Goal: Entertainment & Leisure: Consume media (video, audio)

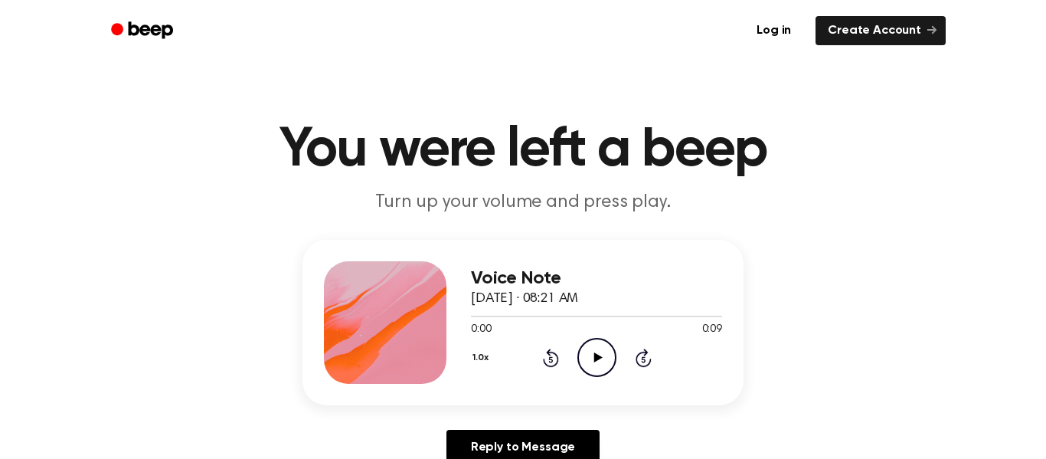
click at [595, 372] on icon "Play Audio" at bounding box center [596, 357] width 39 height 39
click at [474, 314] on div at bounding box center [596, 315] width 251 height 12
click at [584, 352] on icon "Play Audio" at bounding box center [596, 357] width 39 height 39
click at [503, 126] on h1 "You were left a beep" at bounding box center [523, 149] width 784 height 55
click at [600, 364] on icon "Play Audio" at bounding box center [596, 357] width 39 height 39
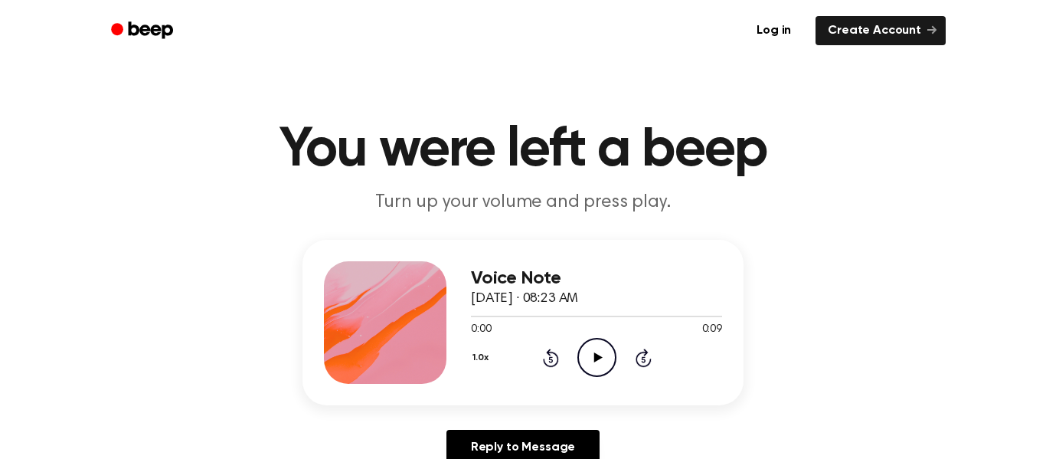
click at [586, 353] on icon "Play Audio" at bounding box center [596, 357] width 39 height 39
click at [583, 345] on icon "Play Audio" at bounding box center [596, 357] width 39 height 39
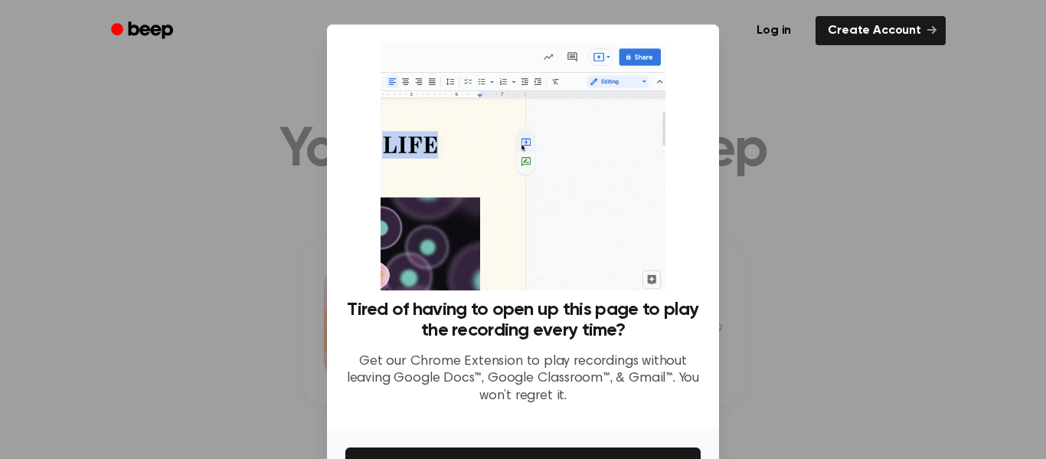
click at [747, 77] on div at bounding box center [523, 229] width 1046 height 459
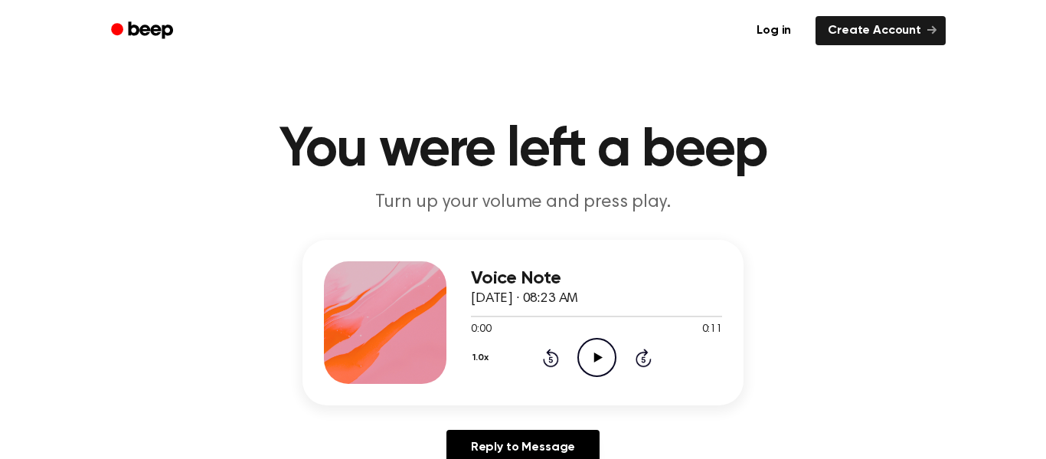
click at [611, 349] on icon "Play Audio" at bounding box center [596, 357] width 39 height 39
click at [472, 312] on div at bounding box center [596, 315] width 251 height 12
click at [600, 348] on icon "Play Audio" at bounding box center [596, 357] width 39 height 39
click at [605, 361] on icon "Play Audio" at bounding box center [596, 357] width 39 height 39
click at [605, 361] on icon "Pause Audio" at bounding box center [596, 357] width 39 height 39
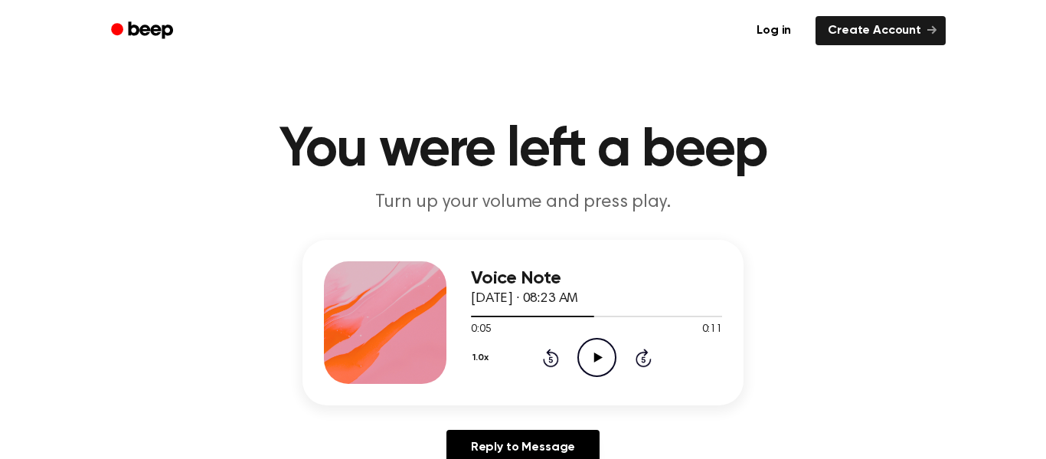
click at [605, 361] on icon "Play Audio" at bounding box center [596, 357] width 39 height 39
click at [583, 354] on icon "Play Audio" at bounding box center [596, 357] width 39 height 39
click at [320, 434] on div "Reply to Message" at bounding box center [522, 452] width 441 height 47
click at [606, 361] on icon "Pause Audio" at bounding box center [596, 357] width 39 height 39
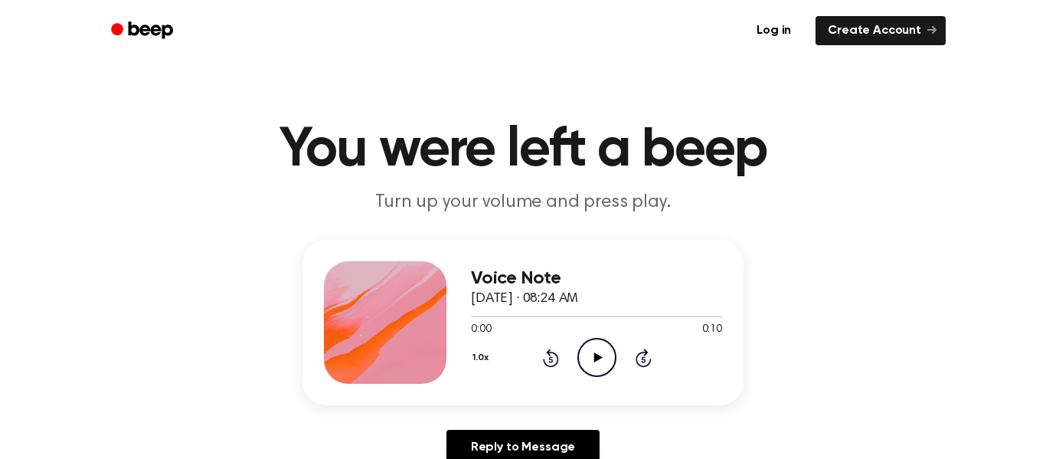
click at [589, 357] on icon "Play Audio" at bounding box center [596, 357] width 39 height 39
click at [599, 361] on icon "Play Audio" at bounding box center [596, 357] width 39 height 39
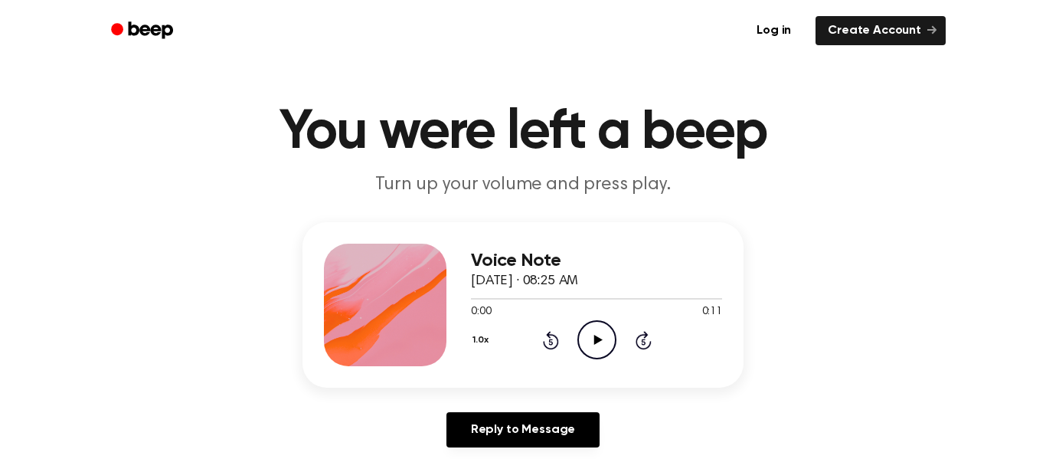
scroll to position [21, 0]
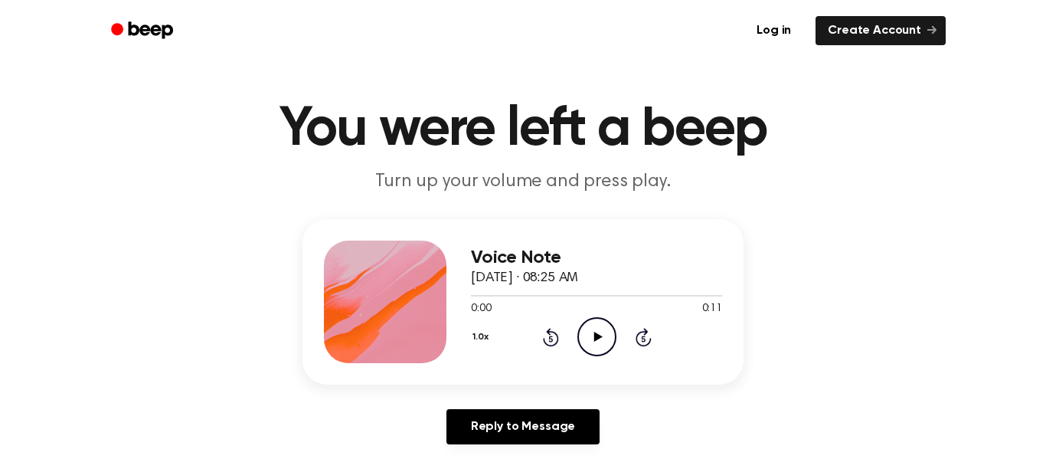
click at [605, 342] on icon "Play Audio" at bounding box center [596, 336] width 39 height 39
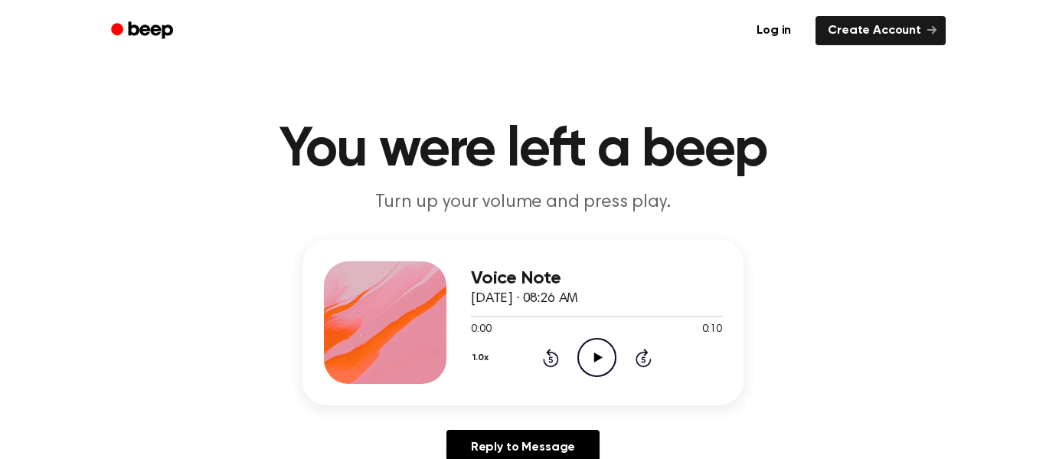
click at [593, 356] on icon "Play Audio" at bounding box center [596, 357] width 39 height 39
click at [577, 356] on icon "Play Audio" at bounding box center [596, 357] width 39 height 39
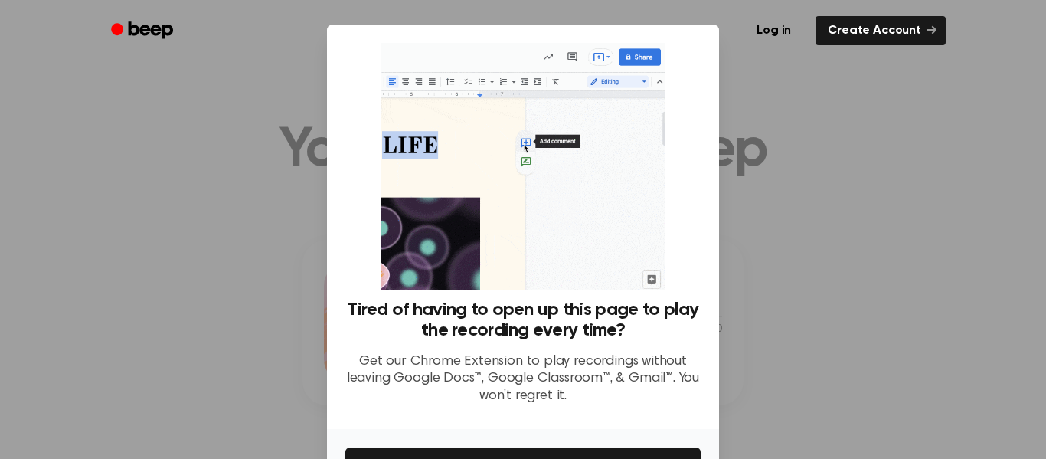
click at [792, 174] on div at bounding box center [523, 229] width 1046 height 459
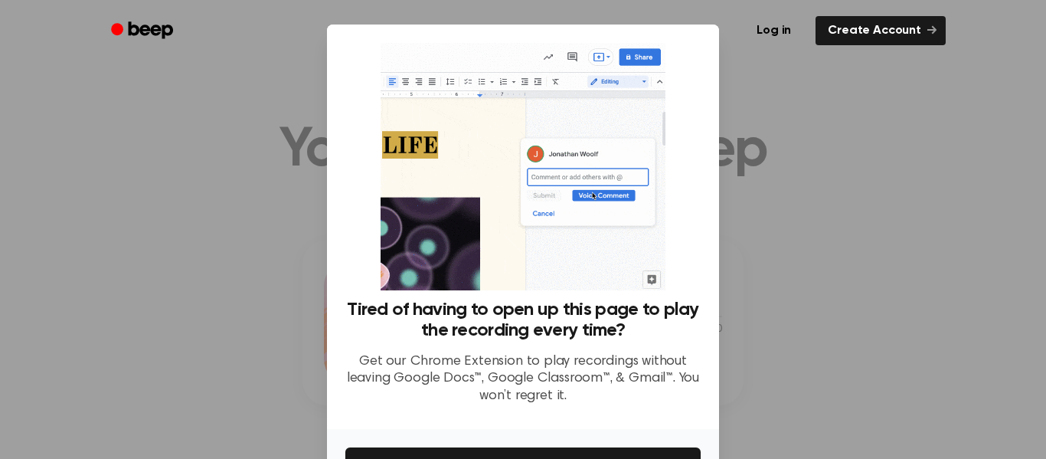
click at [771, 171] on div at bounding box center [523, 229] width 1046 height 459
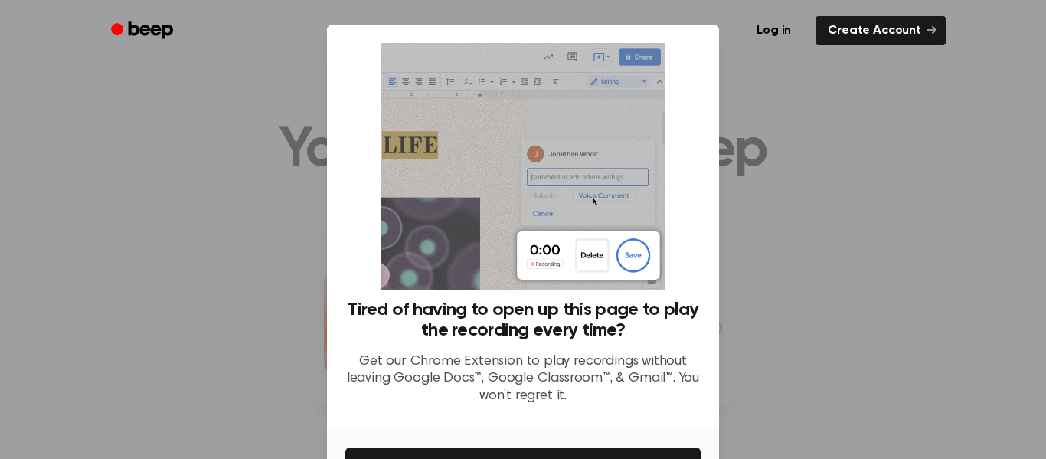
click at [759, 186] on div at bounding box center [523, 229] width 1046 height 459
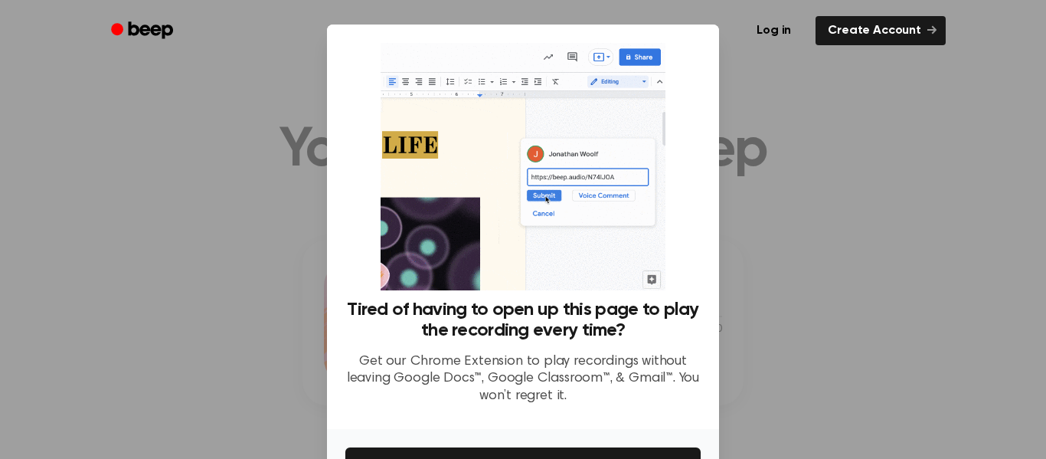
click at [748, 192] on div at bounding box center [523, 229] width 1046 height 459
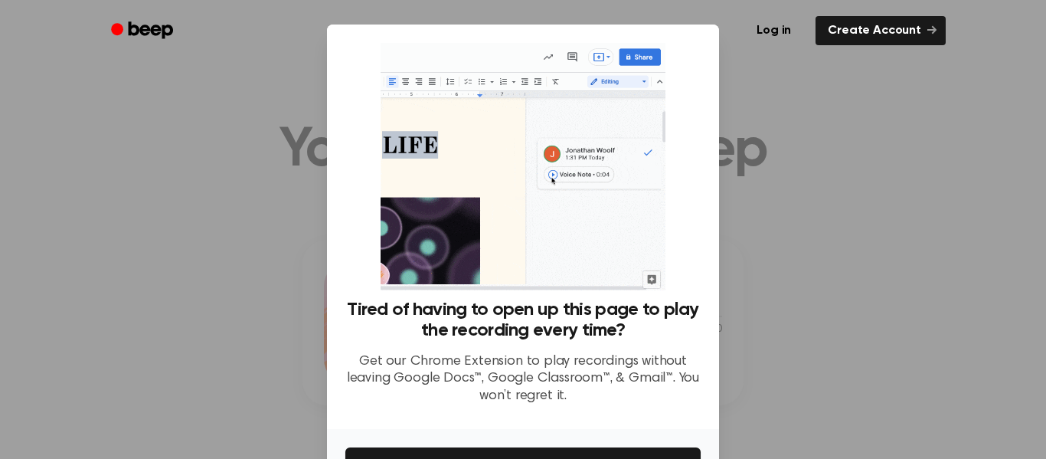
click at [698, 272] on div "Tired of having to open up this page to play the recording every time? Get our …" at bounding box center [522, 230] width 355 height 374
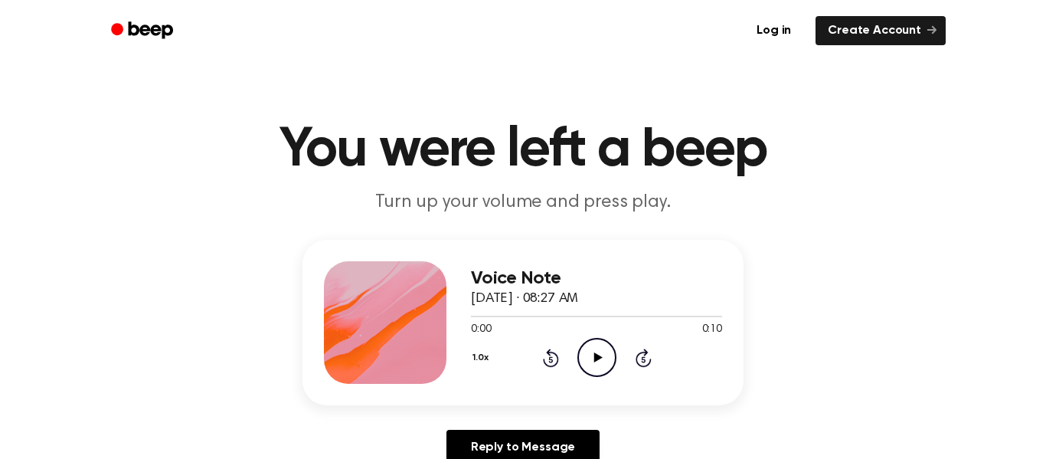
click at [593, 356] on icon "Play Audio" at bounding box center [596, 357] width 39 height 39
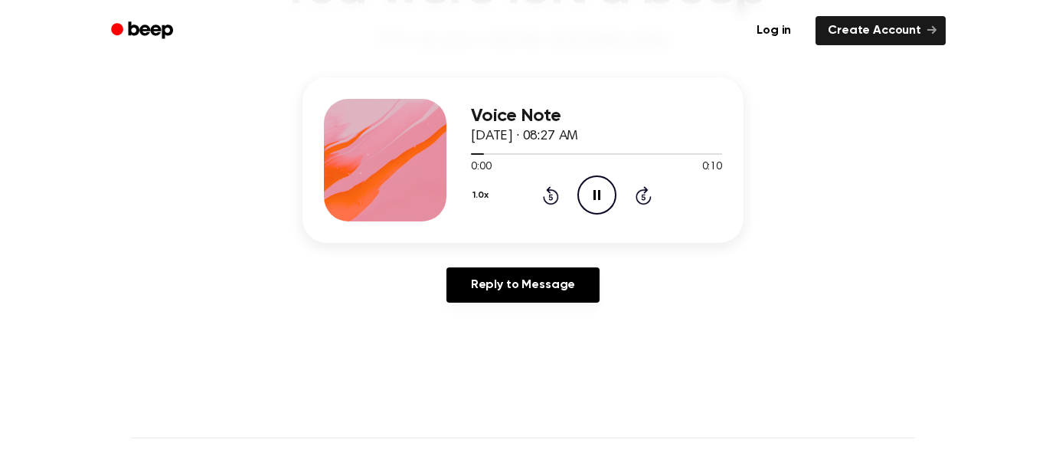
scroll to position [177, 0]
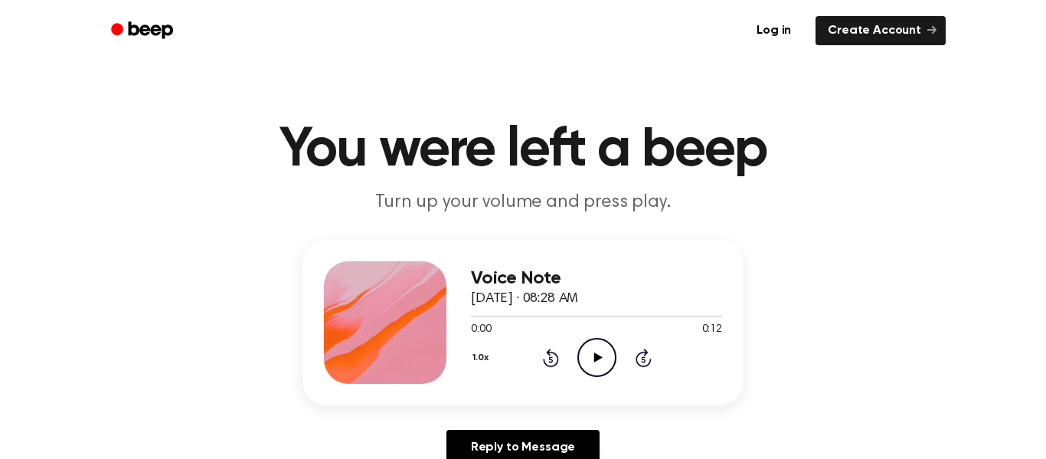
click at [591, 345] on icon "Play Audio" at bounding box center [596, 357] width 39 height 39
click at [587, 363] on icon "Play Audio" at bounding box center [596, 357] width 39 height 39
click at [587, 357] on icon "Play Audio" at bounding box center [596, 357] width 39 height 39
click at [592, 367] on icon "Play Audio" at bounding box center [596, 357] width 39 height 39
